Goal: Task Accomplishment & Management: Use online tool/utility

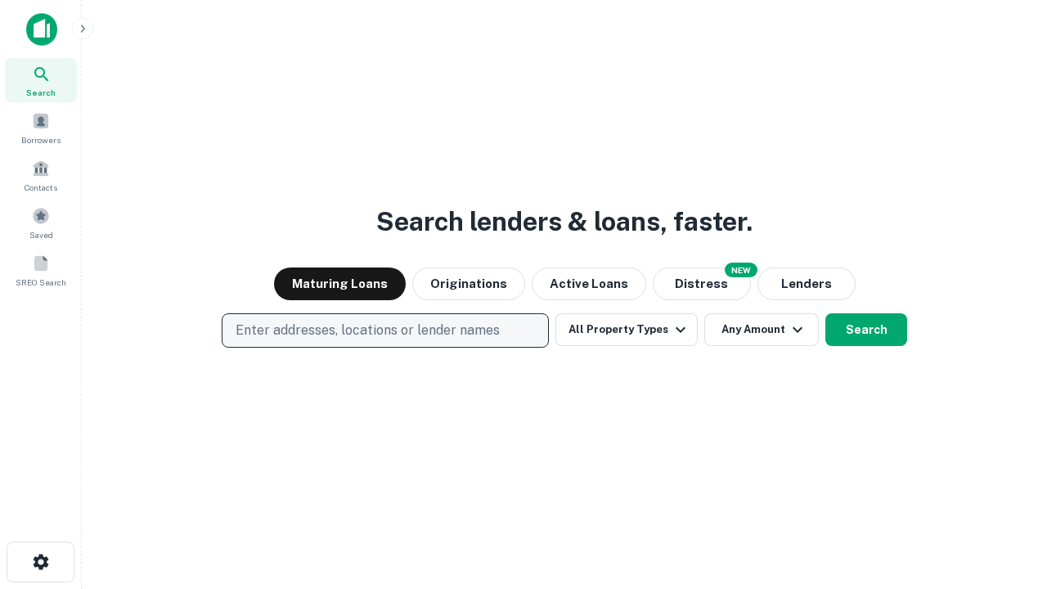
click at [384, 330] on p "Enter addresses, locations or lender names" at bounding box center [368, 331] width 264 height 20
type input "**********"
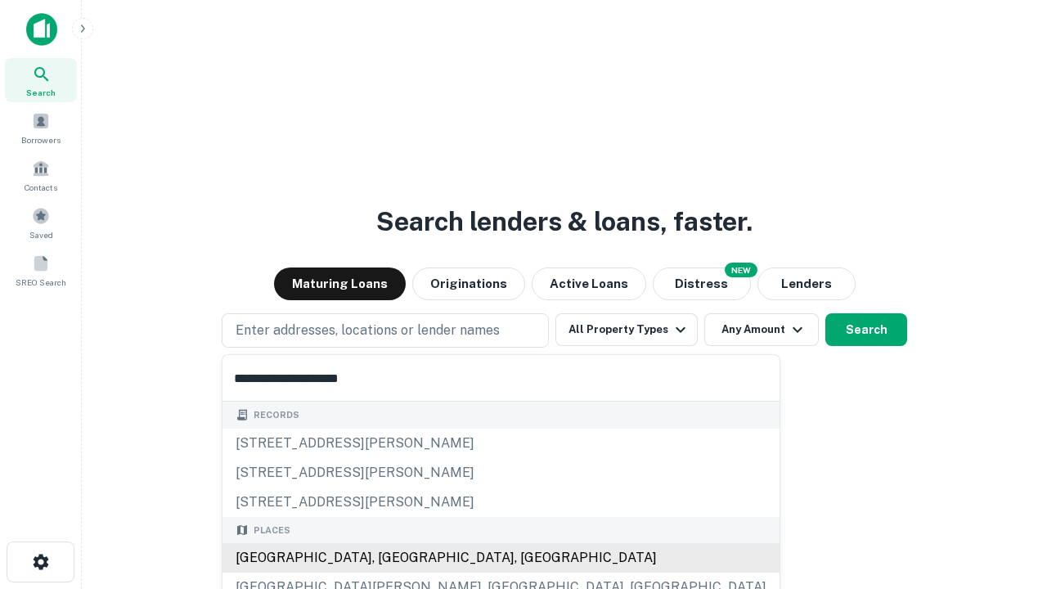
click at [391, 558] on div "[GEOGRAPHIC_DATA], [GEOGRAPHIC_DATA], [GEOGRAPHIC_DATA]" at bounding box center [500, 557] width 557 height 29
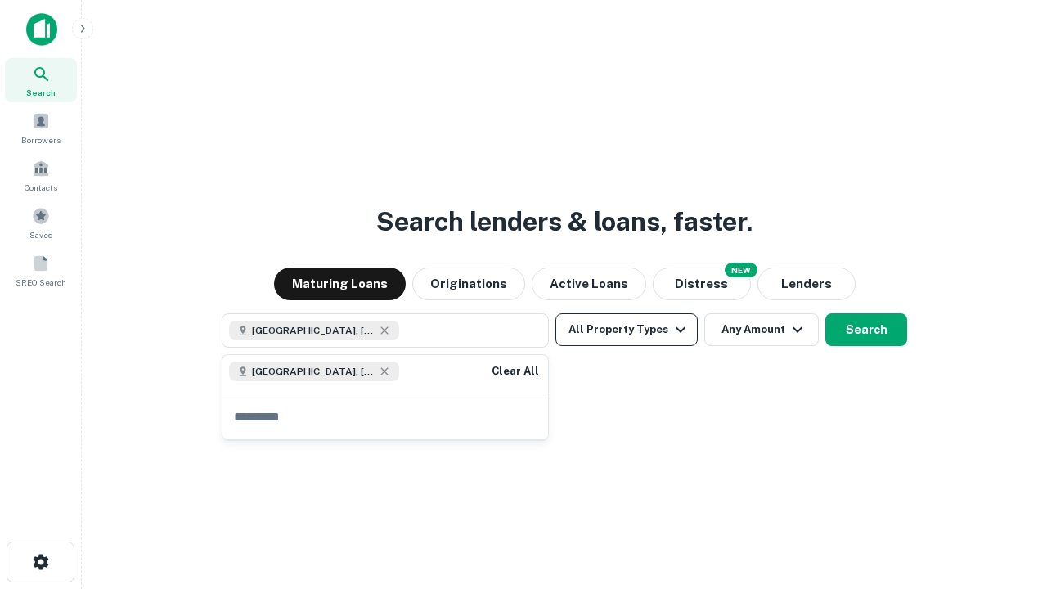
click at [627, 330] on button "All Property Types" at bounding box center [626, 329] width 142 height 33
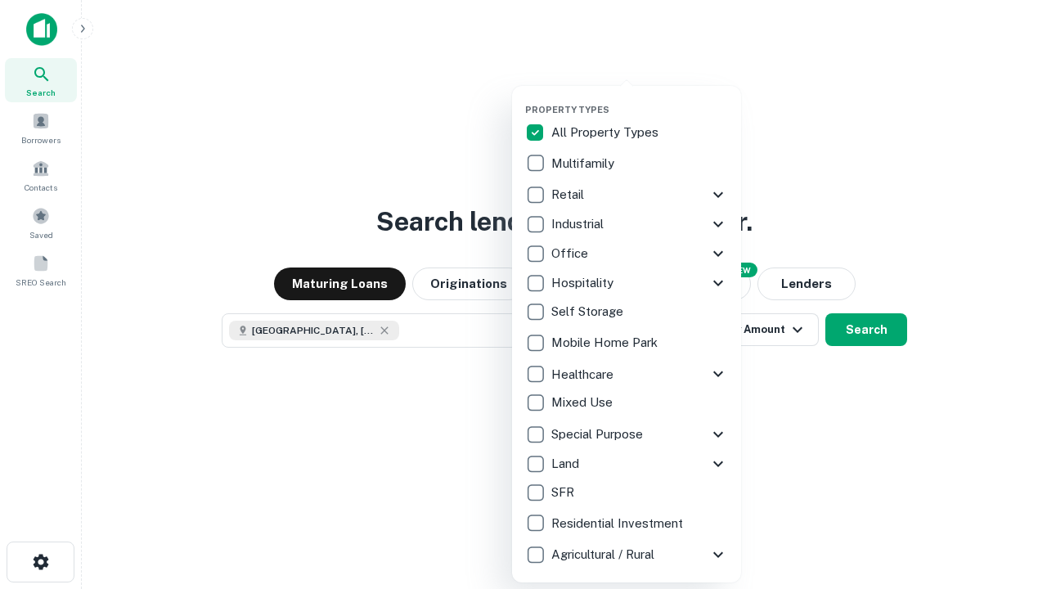
click at [640, 99] on button "button" at bounding box center [639, 99] width 229 height 1
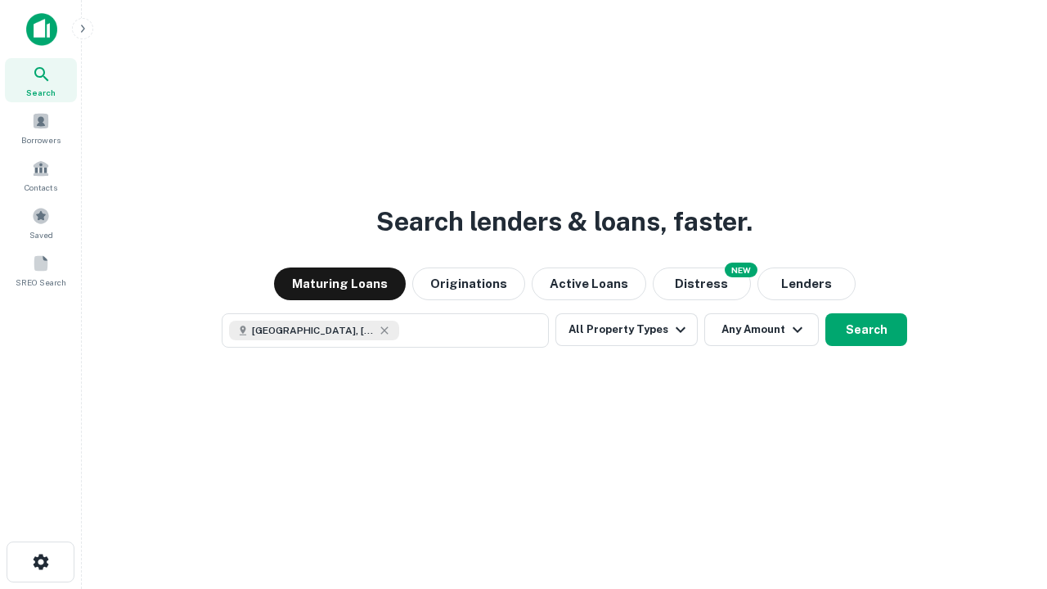
scroll to position [26, 0]
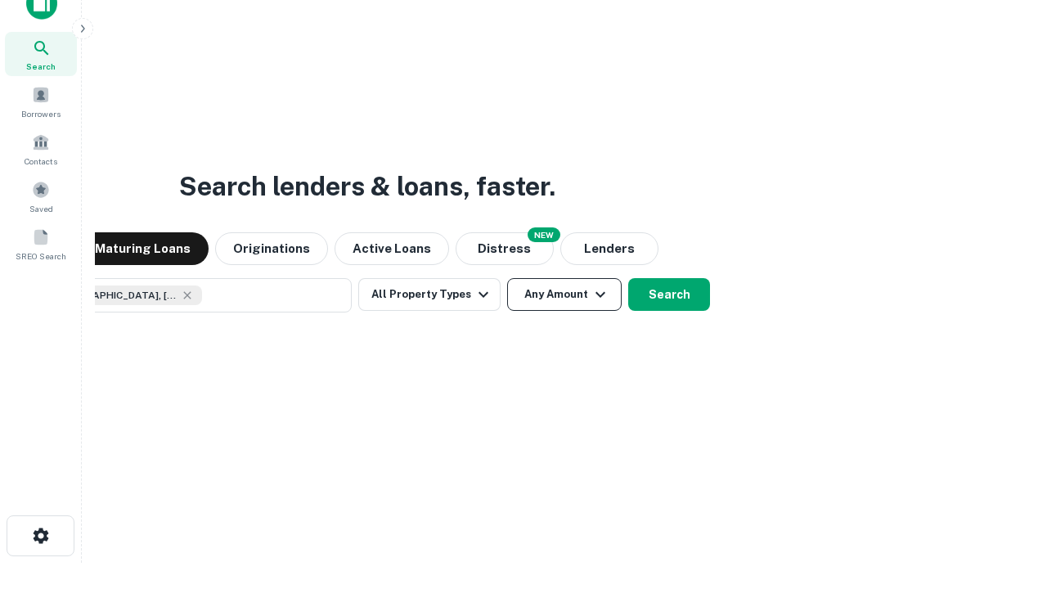
click at [507, 278] on button "Any Amount" at bounding box center [564, 294] width 115 height 33
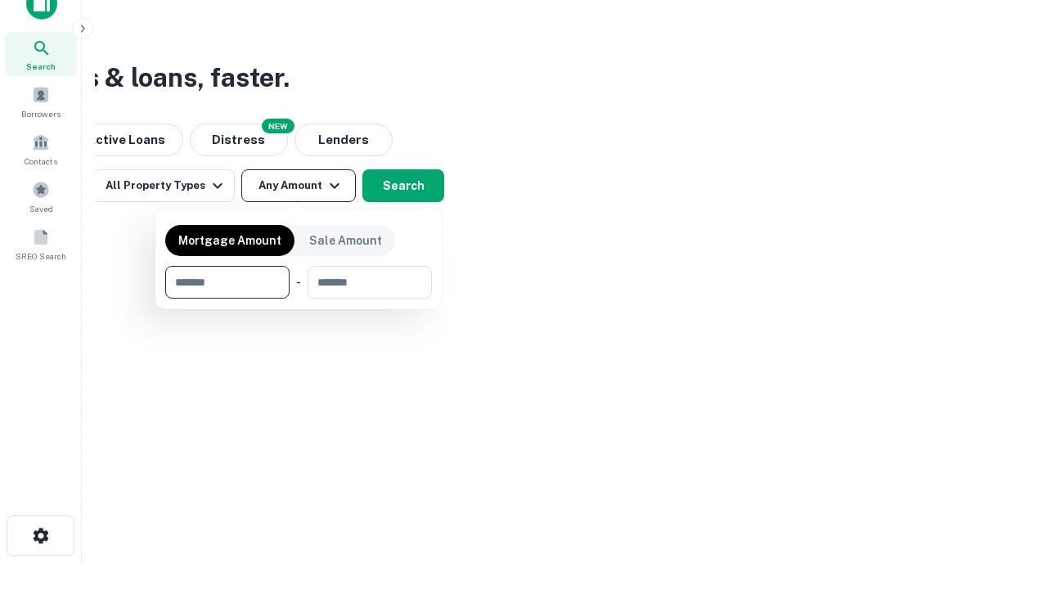
type input "*******"
click at [299, 299] on button "button" at bounding box center [298, 299] width 267 height 1
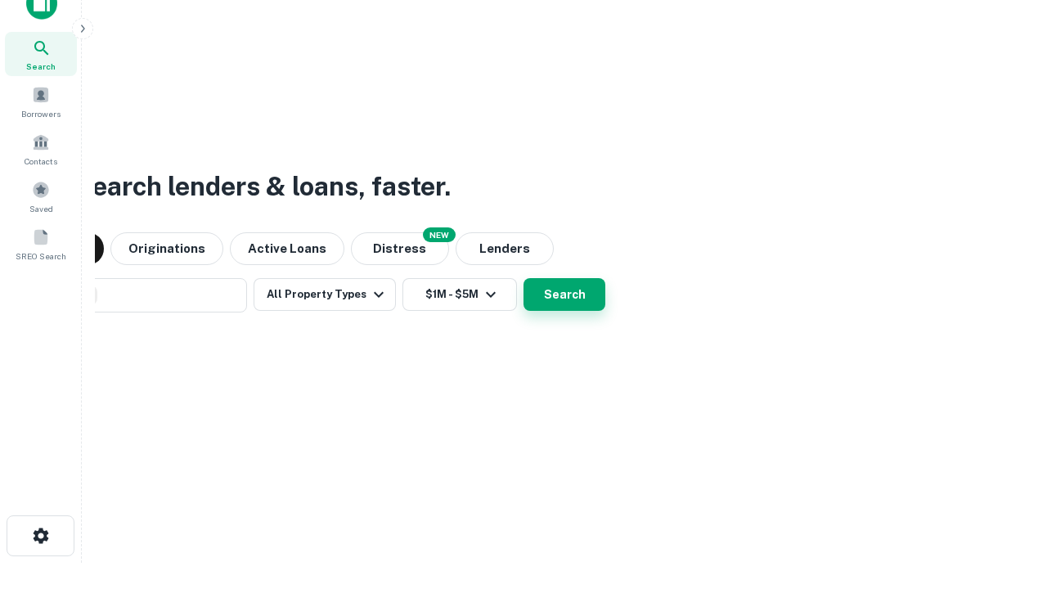
click at [523, 278] on button "Search" at bounding box center [564, 294] width 82 height 33
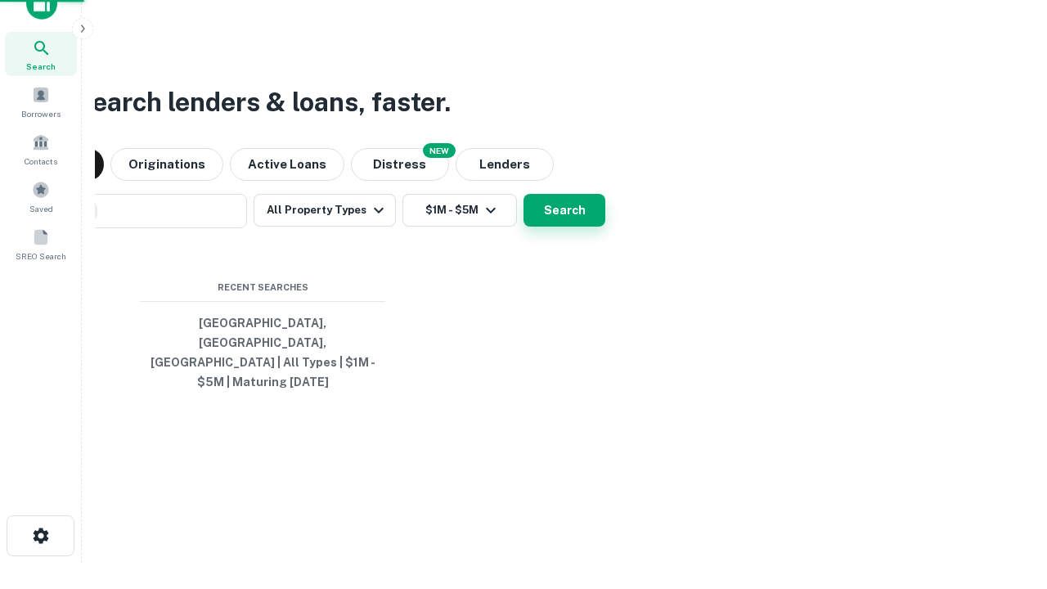
scroll to position [53, 463]
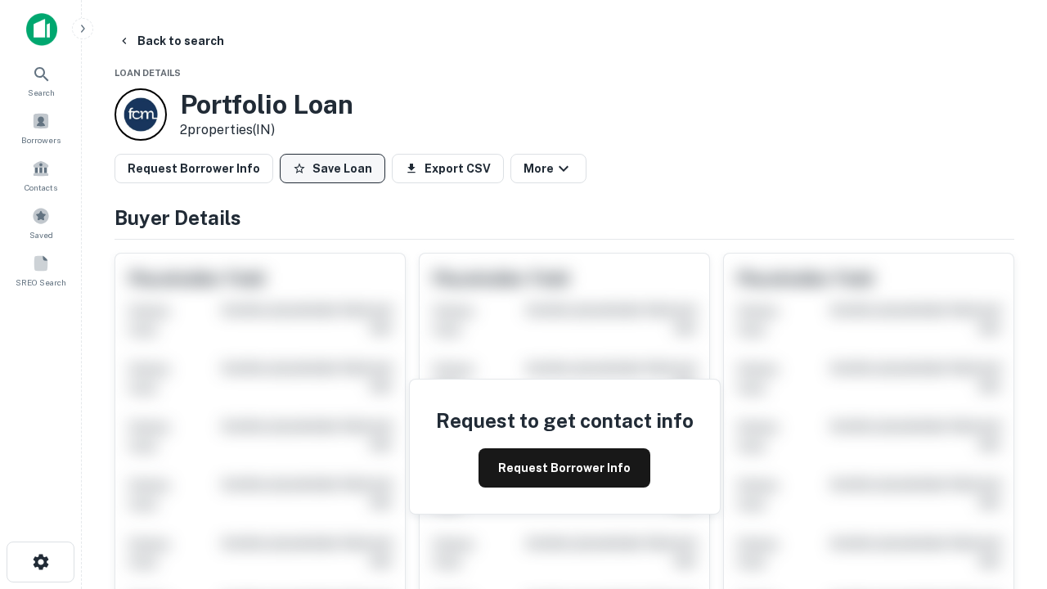
click at [332, 168] on button "Save Loan" at bounding box center [333, 168] width 106 height 29
click at [336, 168] on button "Save Loan" at bounding box center [333, 168] width 106 height 29
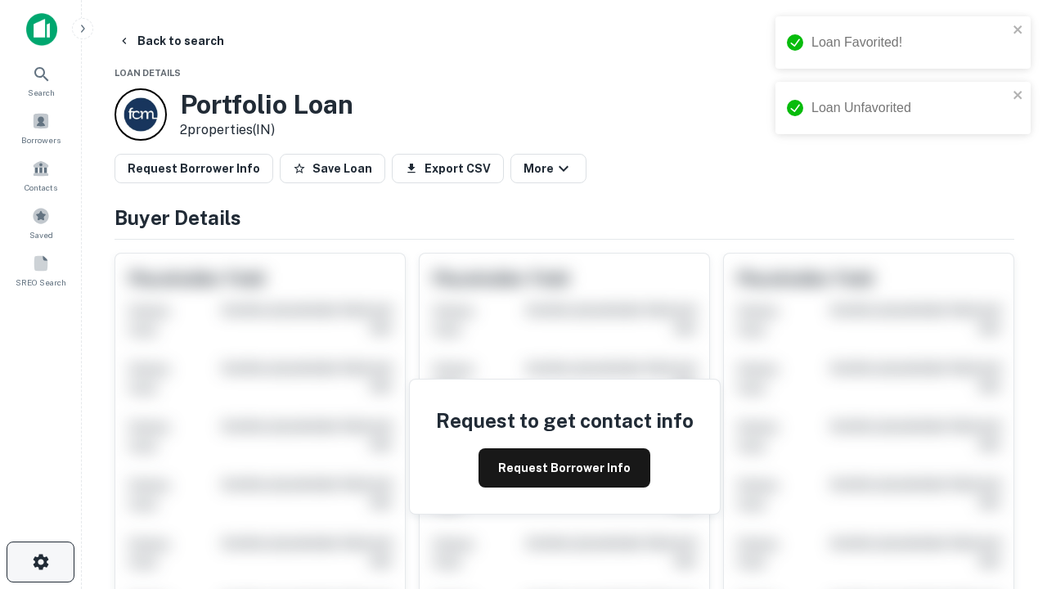
click at [40, 562] on icon "button" at bounding box center [41, 562] width 20 height 20
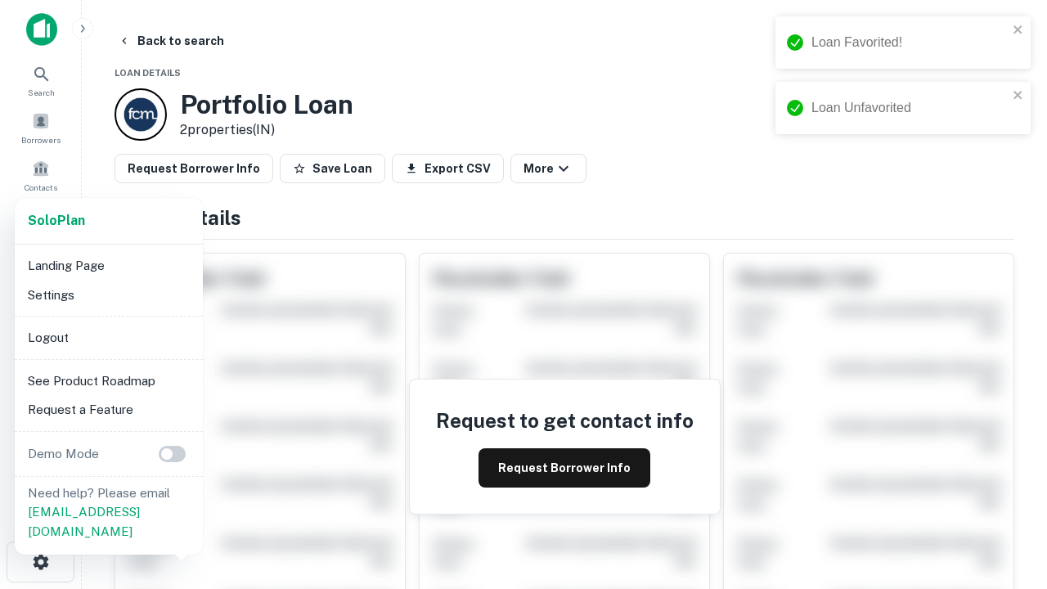
click at [108, 337] on li "Logout" at bounding box center [108, 337] width 175 height 29
